Goal: Task Accomplishment & Management: Use online tool/utility

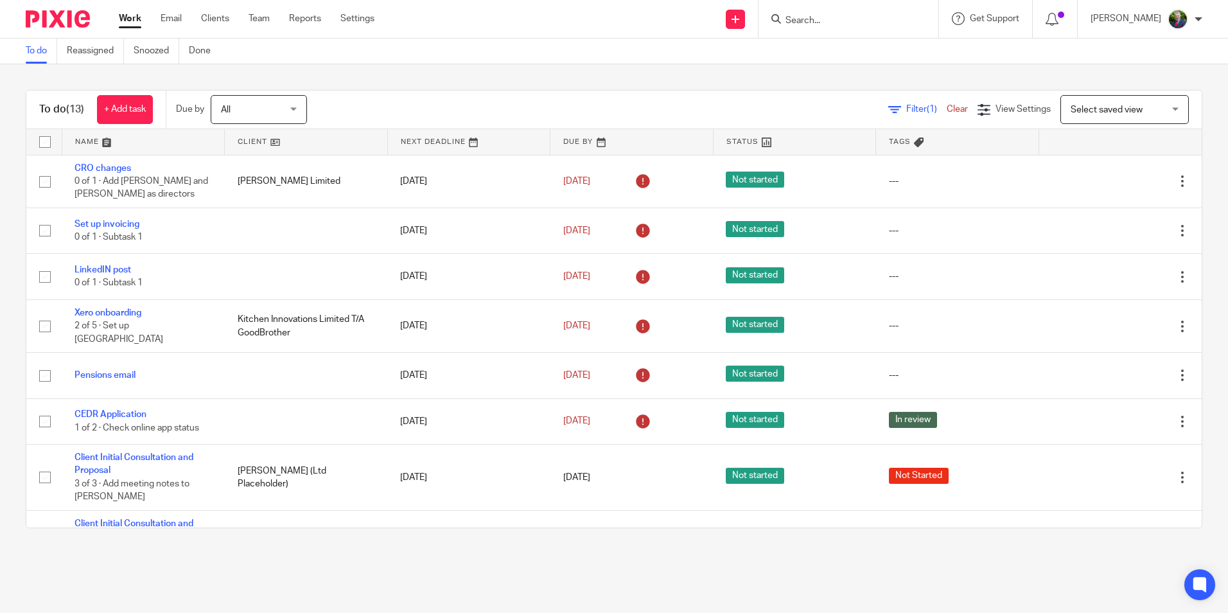
click at [864, 18] on input "Search" at bounding box center [842, 21] width 116 height 12
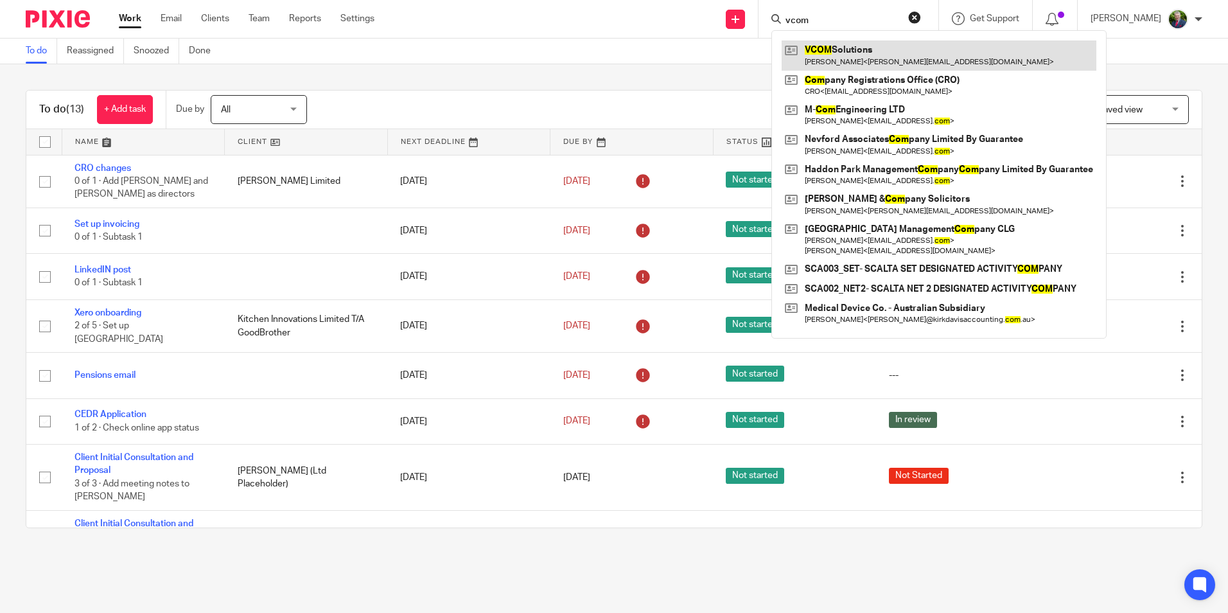
type input "vcom"
click at [876, 52] on link at bounding box center [938, 55] width 315 height 30
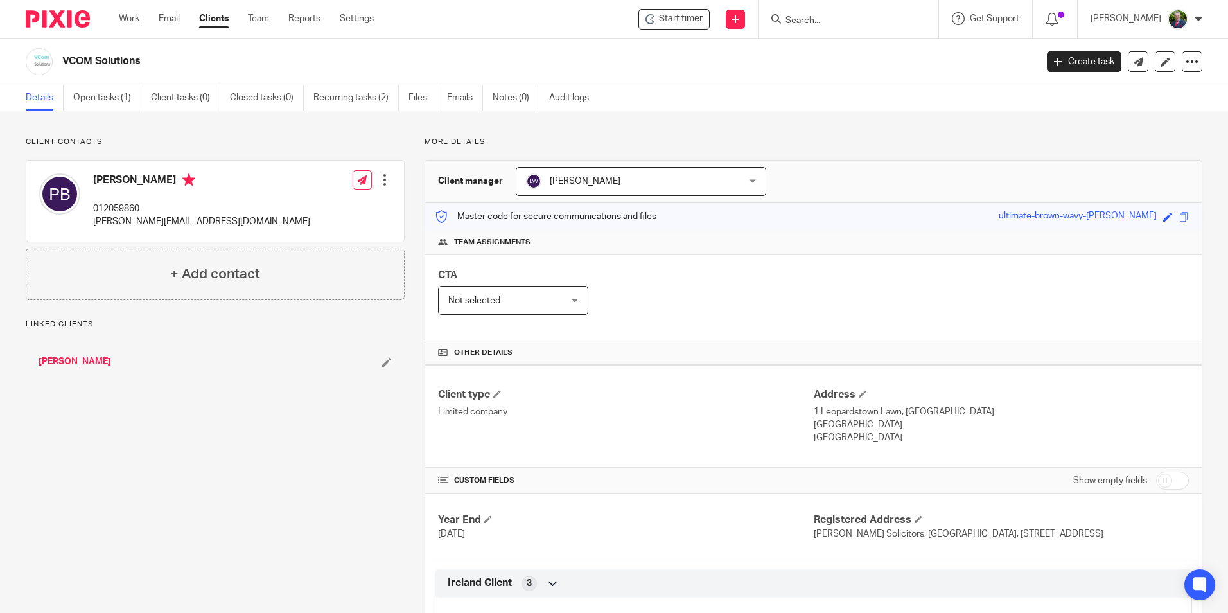
click at [99, 82] on div "VCOM Solutions Create task Update from Companies House Export data Merge Archiv…" at bounding box center [614, 62] width 1228 height 47
click at [104, 94] on link "Open tasks (1)" at bounding box center [107, 97] width 68 height 25
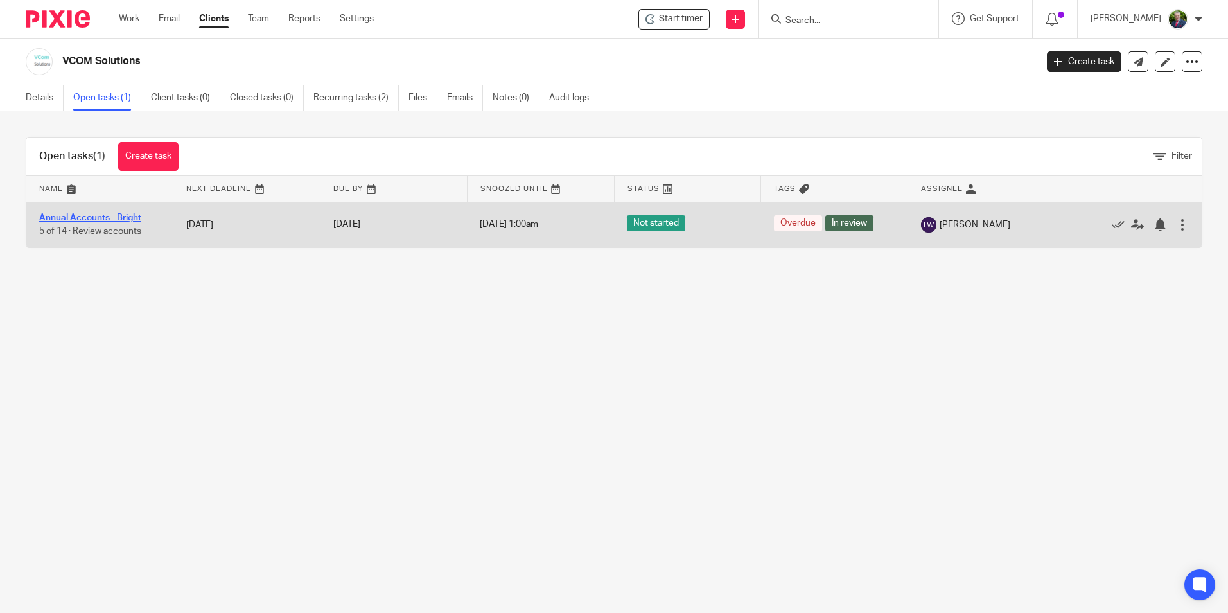
click at [117, 216] on link "Annual Accounts - Bright" at bounding box center [90, 217] width 102 height 9
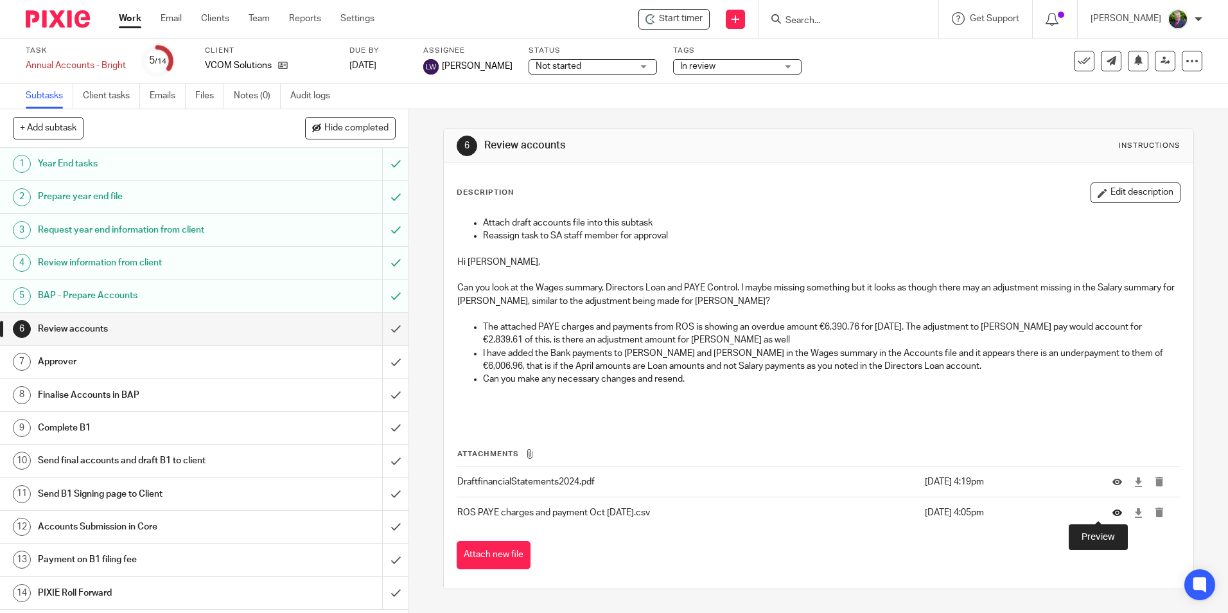
click at [1112, 513] on icon at bounding box center [1117, 513] width 10 height 10
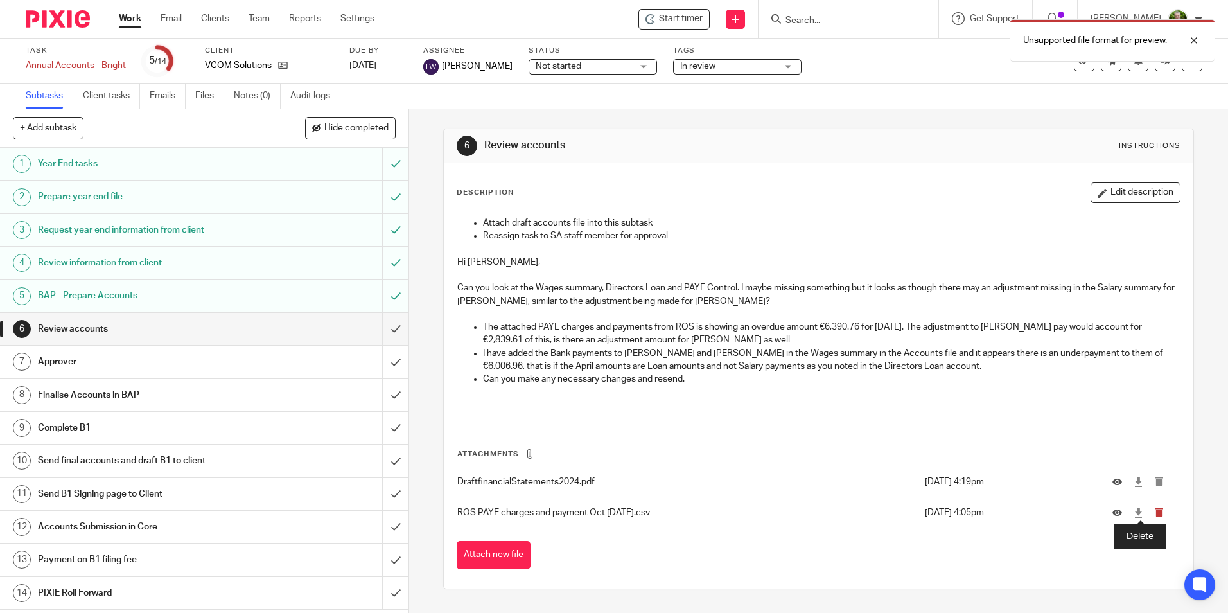
click at [1154, 512] on icon "submit" at bounding box center [1159, 512] width 10 height 10
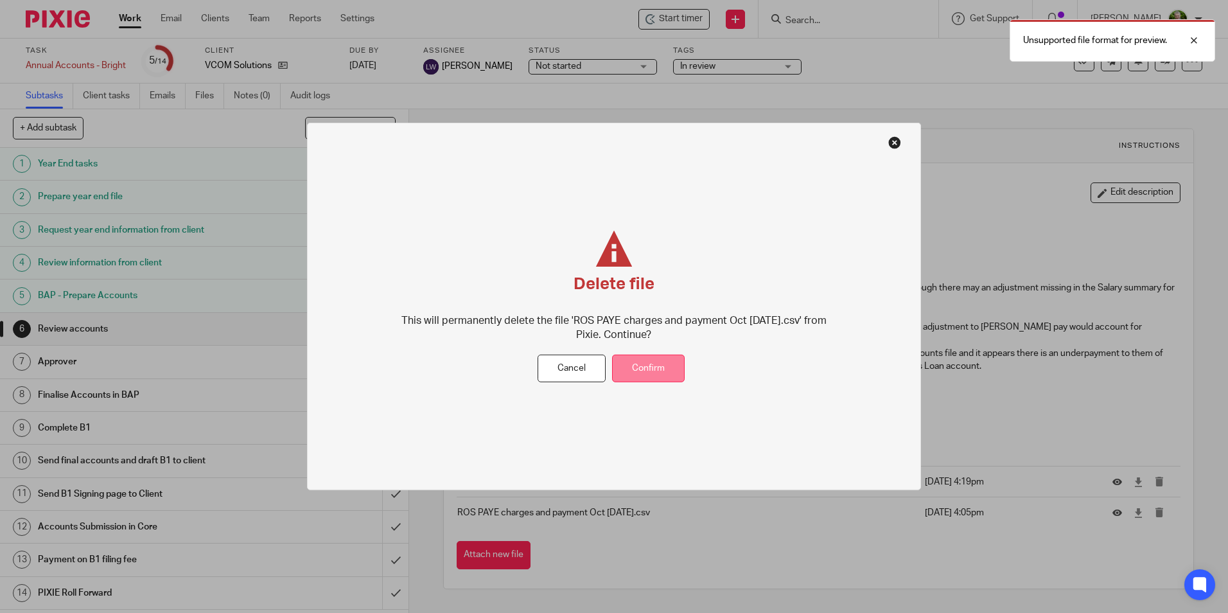
click at [645, 369] on button "Confirm" at bounding box center [648, 368] width 73 height 28
